Goal: Find specific page/section: Find specific page/section

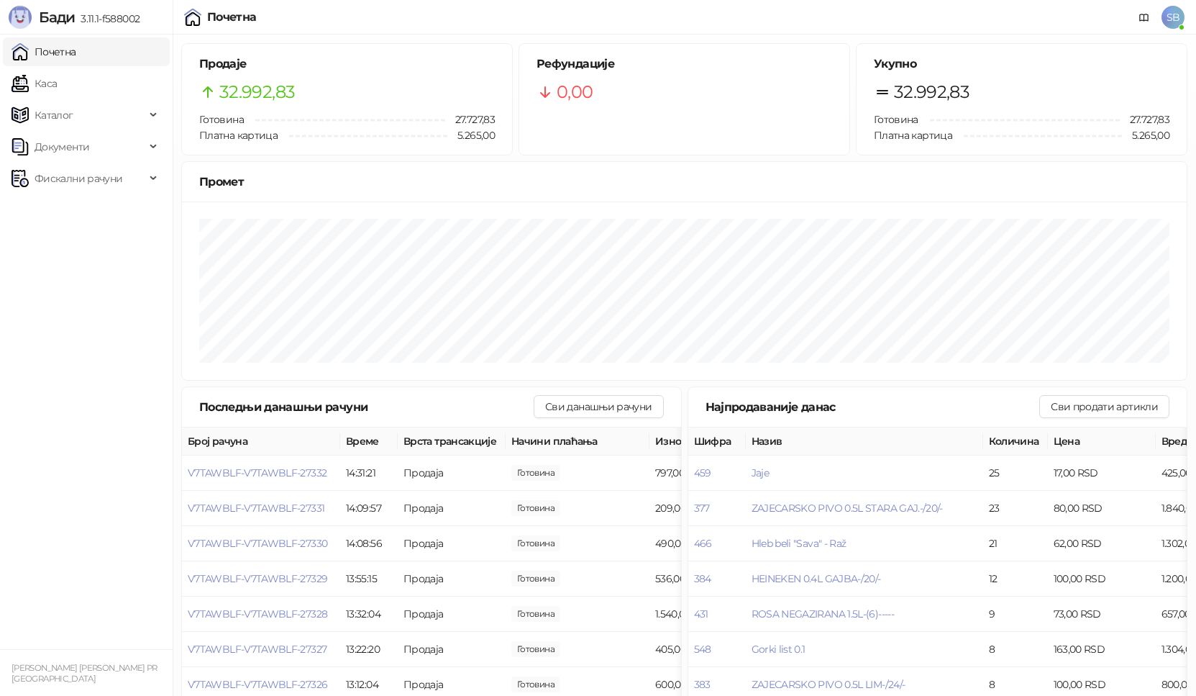
click at [57, 86] on link "Каса" at bounding box center [34, 83] width 45 height 29
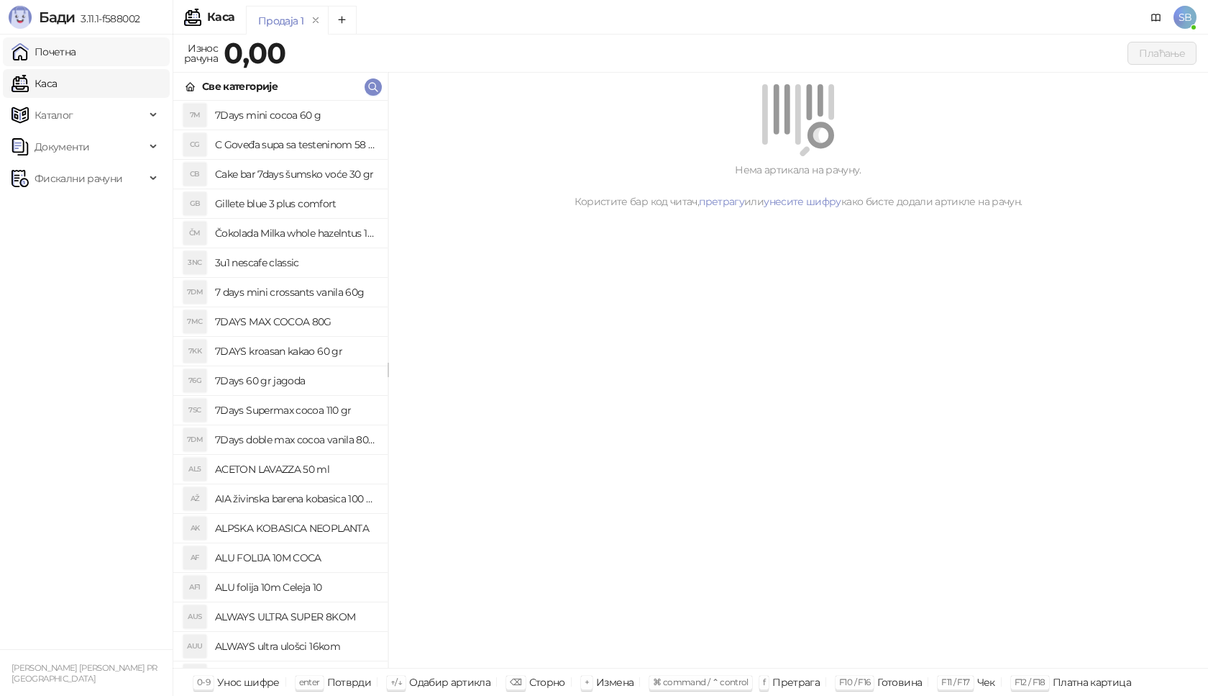
click at [70, 53] on link "Почетна" at bounding box center [44, 51] width 65 height 29
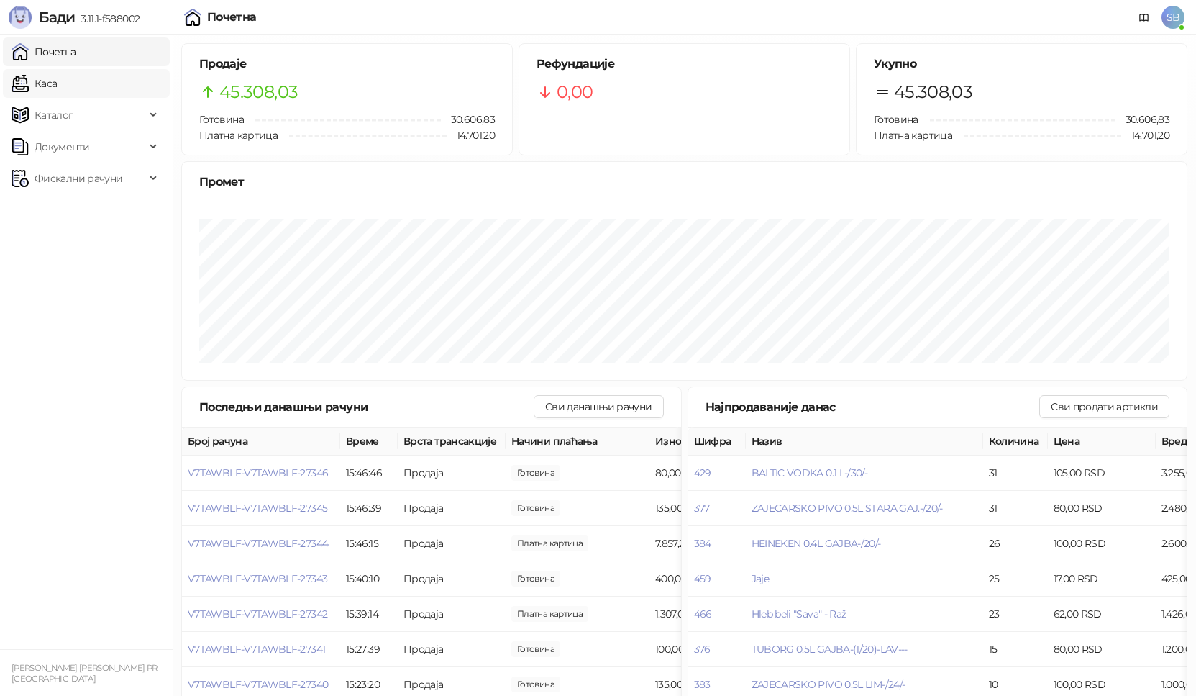
click at [57, 76] on link "Каса" at bounding box center [34, 83] width 45 height 29
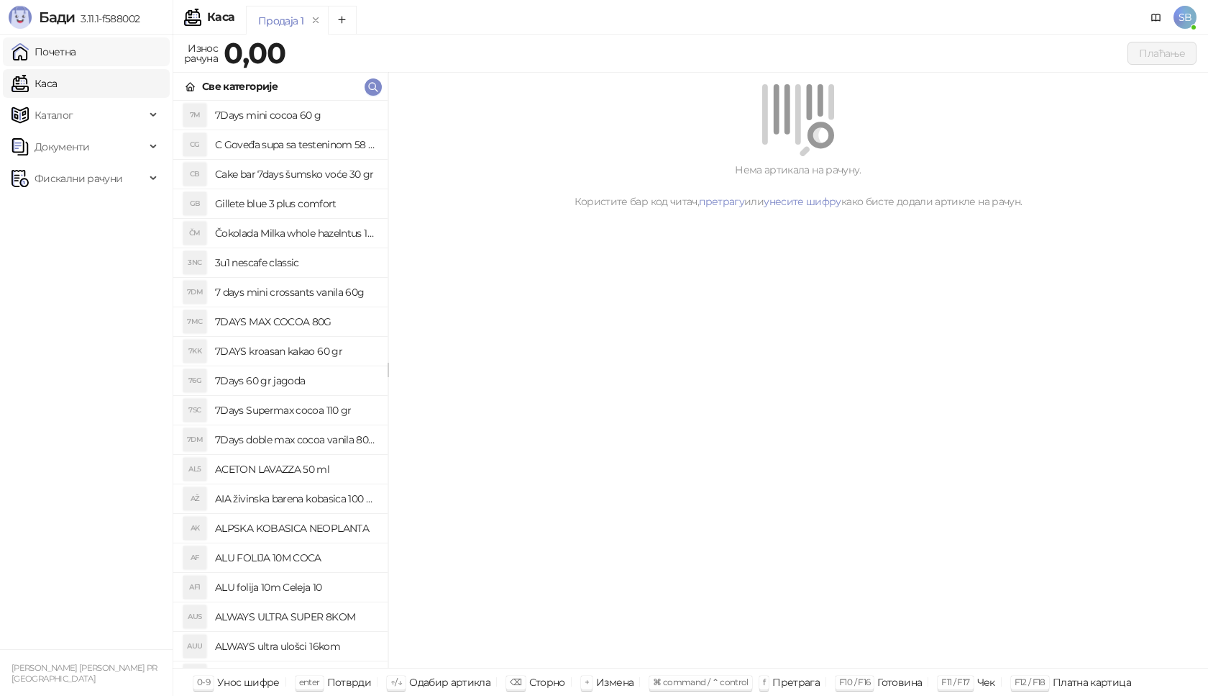
click at [76, 51] on link "Почетна" at bounding box center [44, 51] width 65 height 29
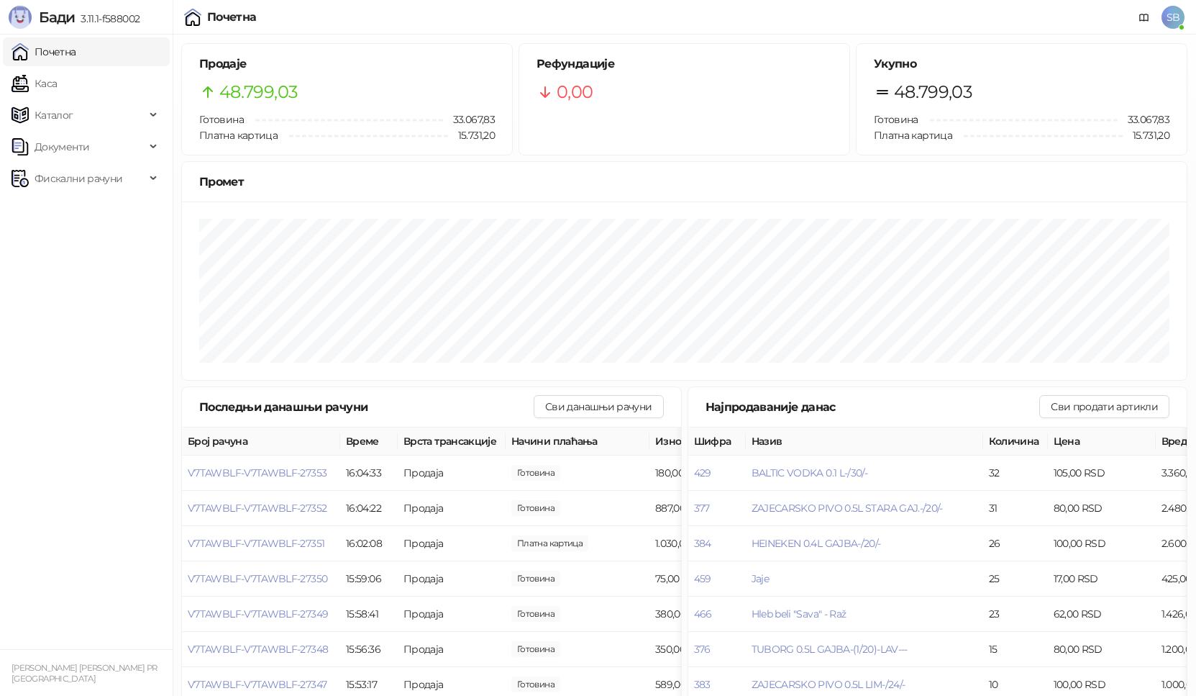
click at [135, 99] on ul "Почетна [PERSON_NAME] Документи Фискални рачуни" at bounding box center [86, 342] width 173 height 614
click at [57, 90] on link "Каса" at bounding box center [34, 83] width 45 height 29
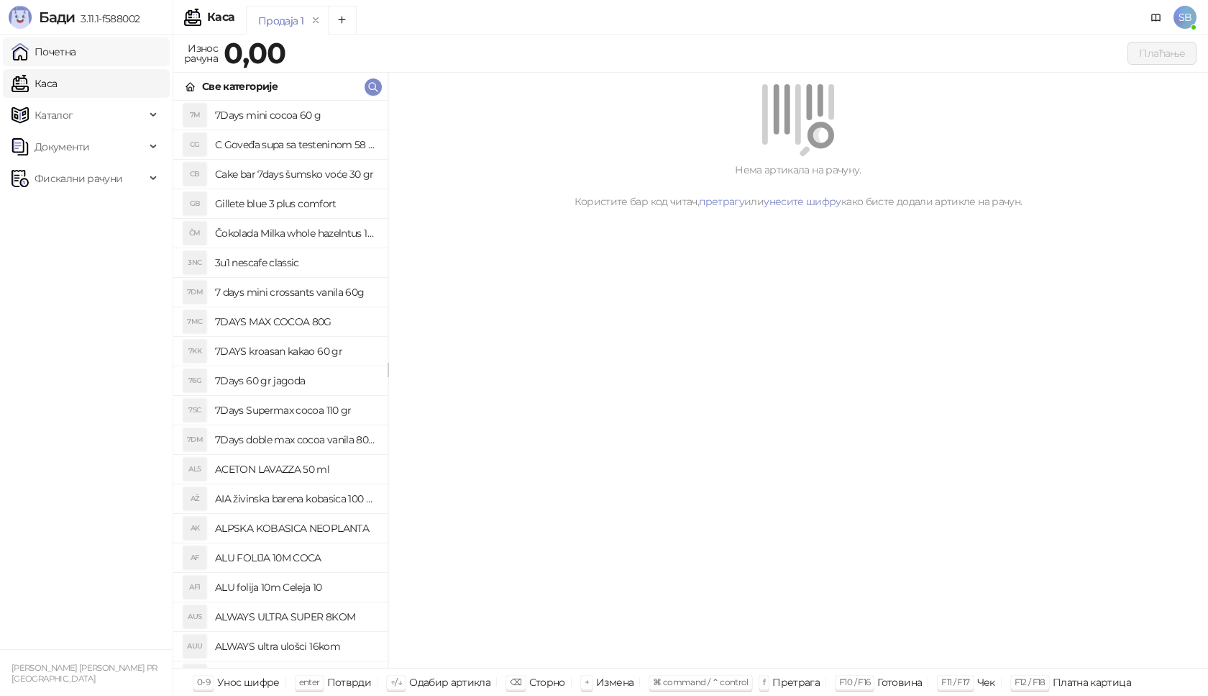
click at [76, 55] on link "Почетна" at bounding box center [44, 51] width 65 height 29
